Goal: Task Accomplishment & Management: Use online tool/utility

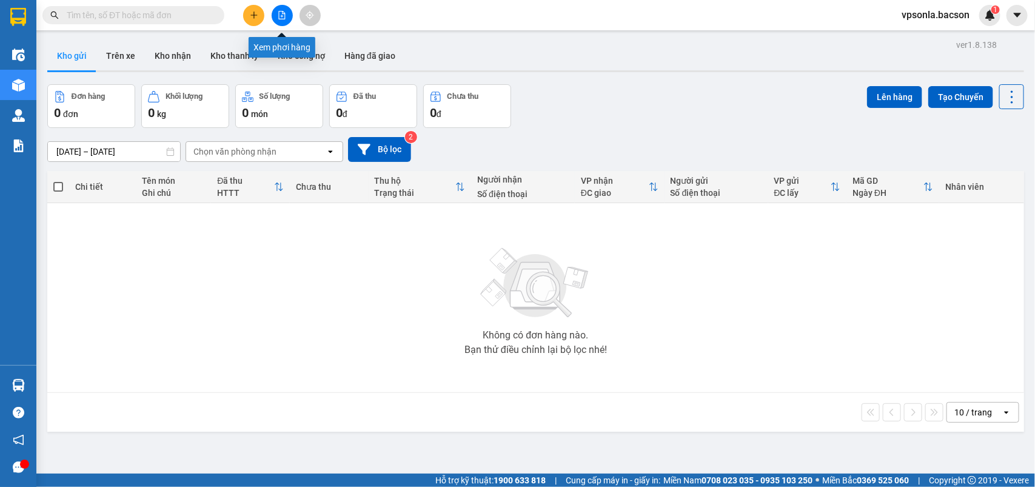
click at [279, 13] on icon "file-add" at bounding box center [282, 15] width 7 height 8
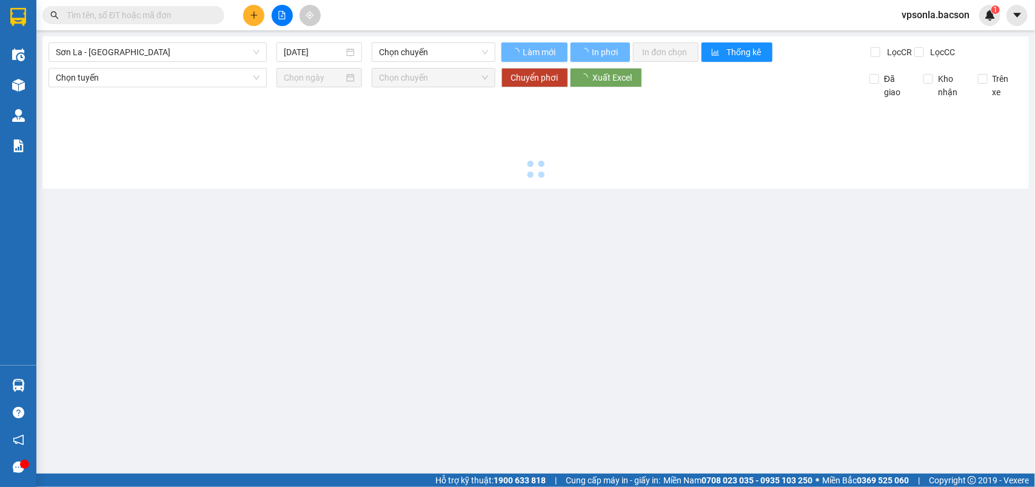
type input "15/08/2025"
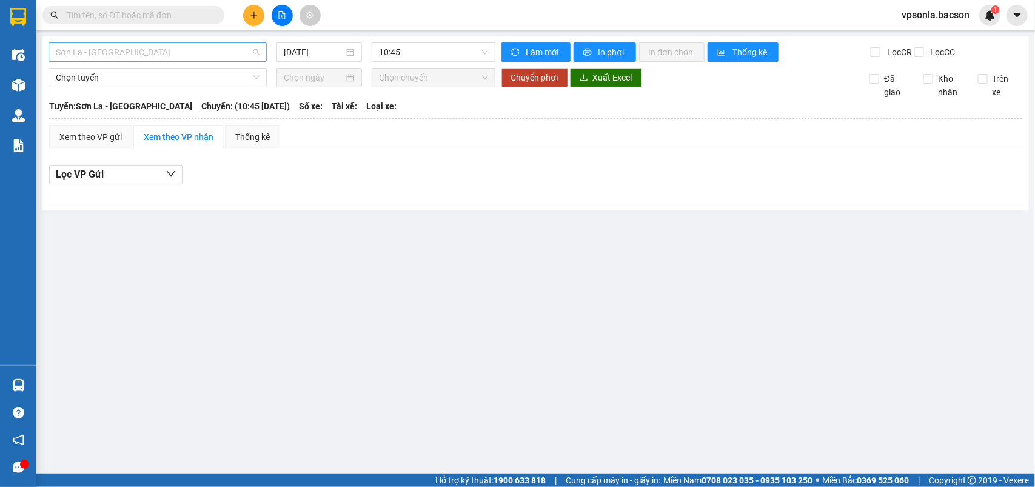
click at [186, 56] on span "Sơn La - Hà Nội" at bounding box center [158, 52] width 204 height 18
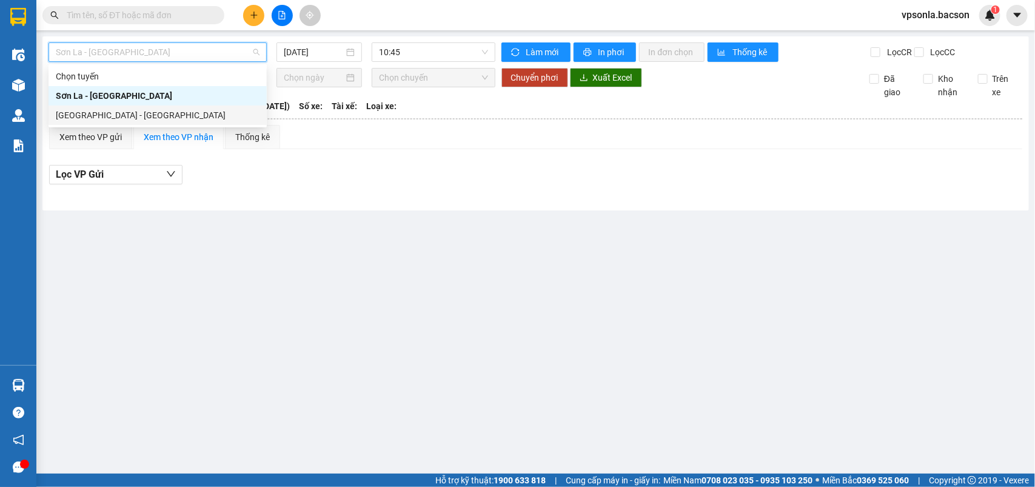
click at [65, 113] on div "Hà Nội - Sơn La" at bounding box center [158, 115] width 204 height 13
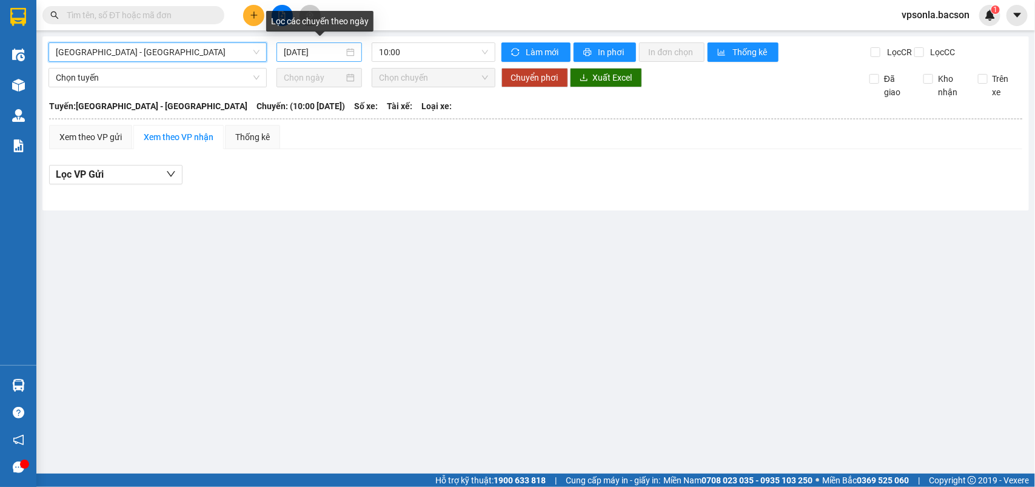
click at [346, 52] on div "15/08/2025" at bounding box center [319, 51] width 71 height 13
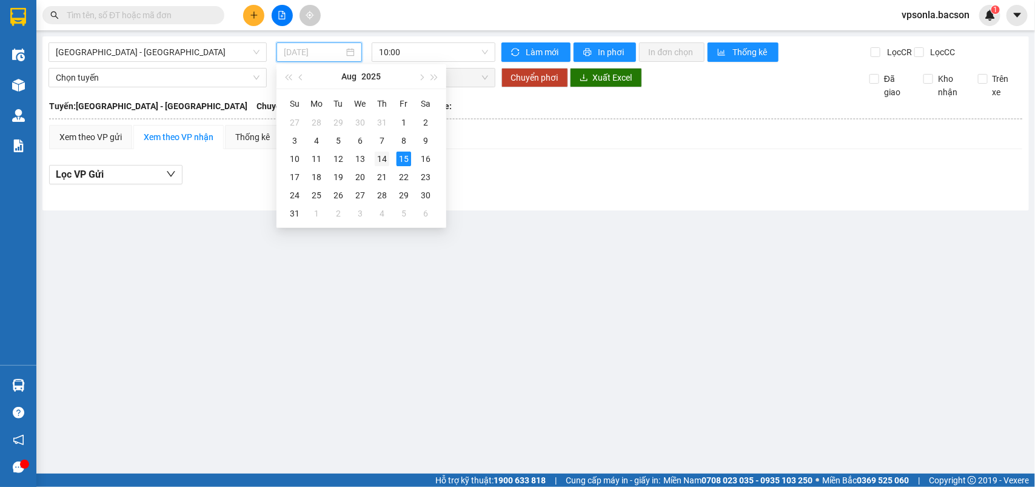
click at [383, 159] on div "14" at bounding box center [382, 159] width 15 height 15
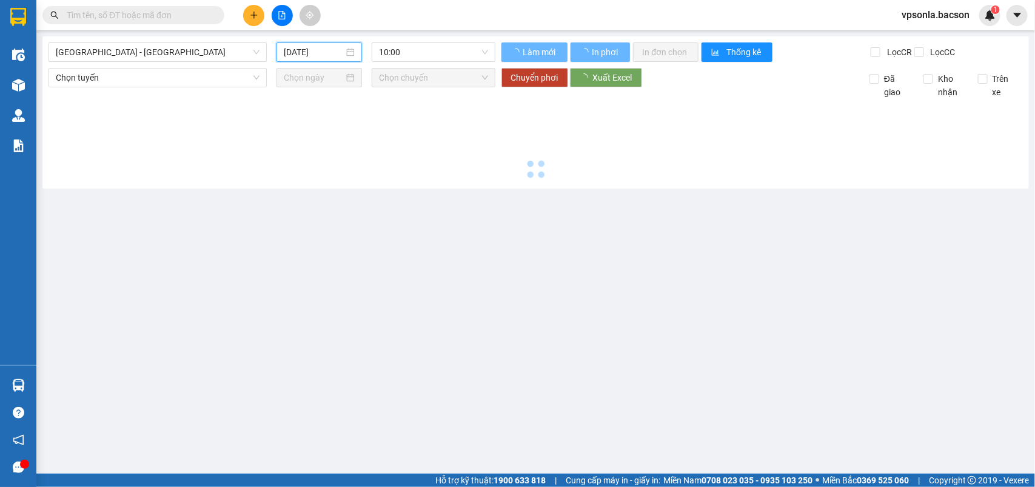
type input "14/08/2025"
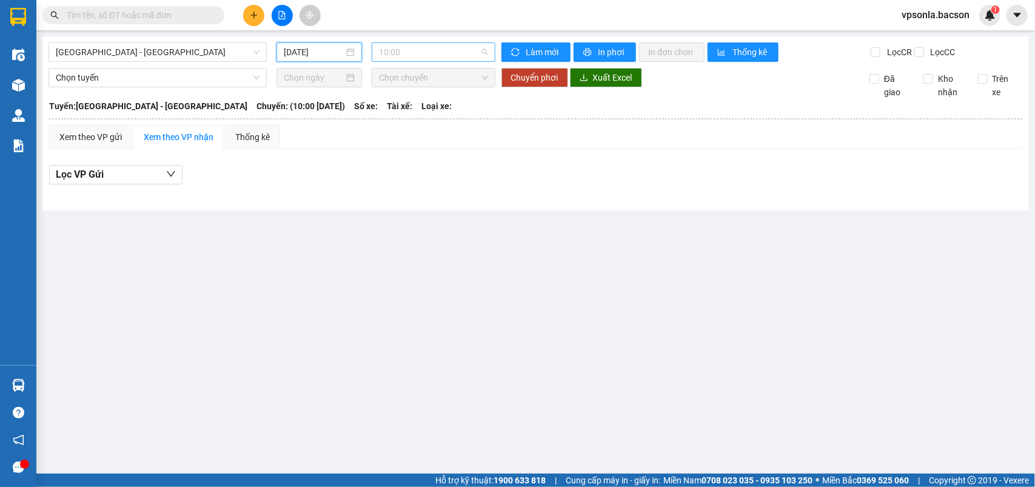
click at [461, 52] on span "10:00" at bounding box center [433, 52] width 109 height 18
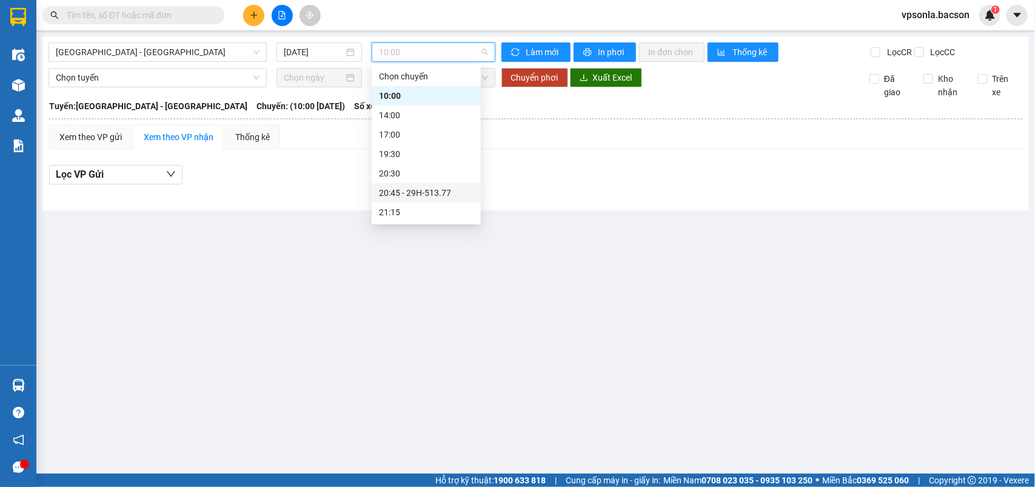
scroll to position [38, 0]
click at [417, 215] on div "23:00 - 29H-513.77" at bounding box center [426, 212] width 95 height 13
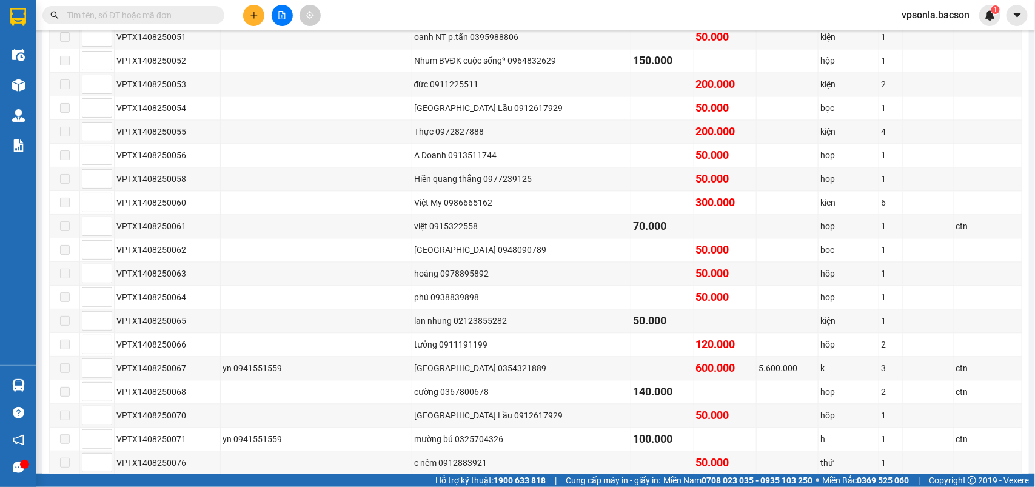
scroll to position [1405, 0]
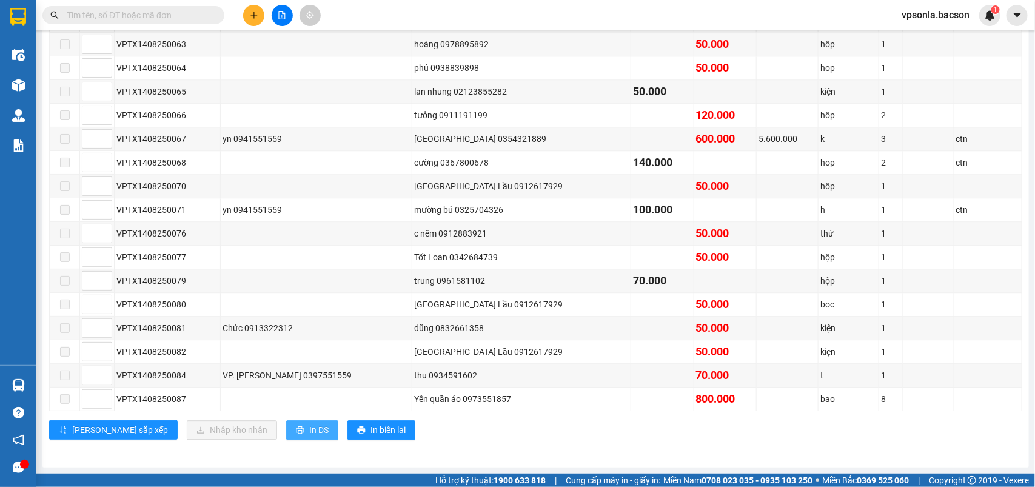
click at [309, 429] on span "In DS" at bounding box center [318, 429] width 19 height 13
